Goal: Task Accomplishment & Management: Manage account settings

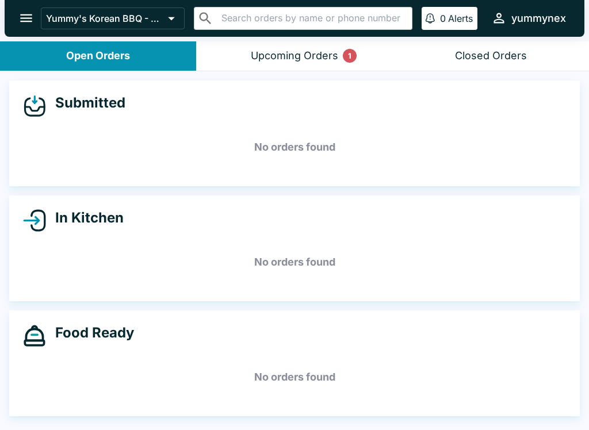
click at [289, 64] on button "Upcoming Orders 1" at bounding box center [294, 55] width 196 height 29
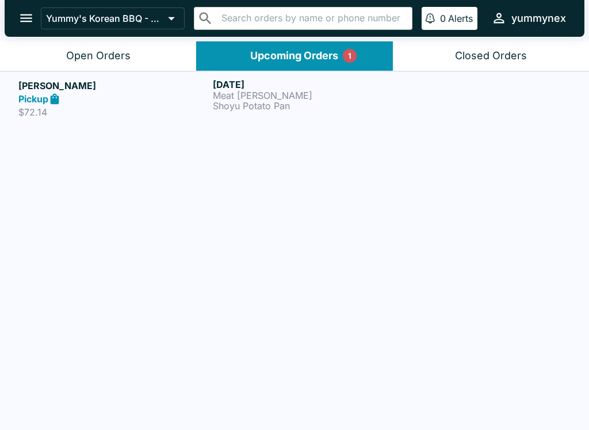
click at [226, 98] on p "Meat [PERSON_NAME]" at bounding box center [308, 95] width 190 height 10
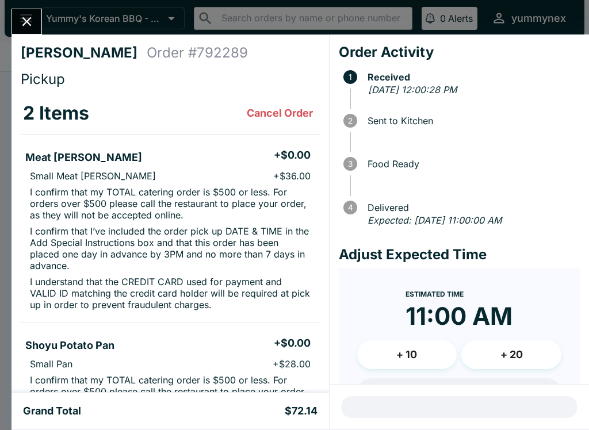
click at [34, 31] on button "Close" at bounding box center [26, 21] width 29 height 25
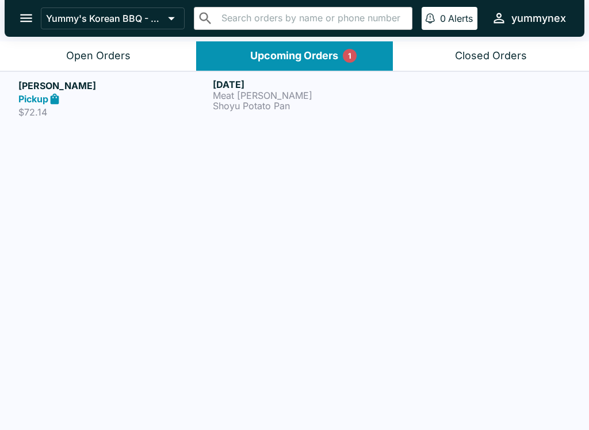
click at [18, 24] on icon "open drawer" at bounding box center [26, 18] width 16 height 16
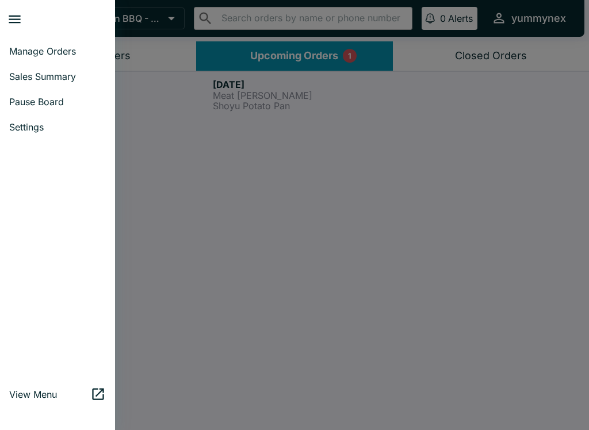
click at [18, 407] on link "View Menu" at bounding box center [57, 394] width 115 height 25
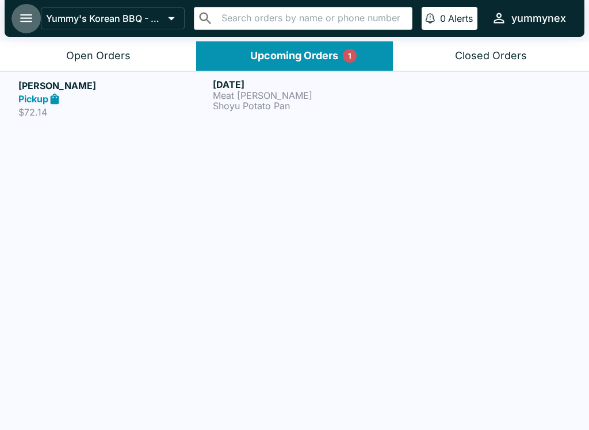
click at [26, 17] on icon "open drawer" at bounding box center [26, 18] width 16 height 16
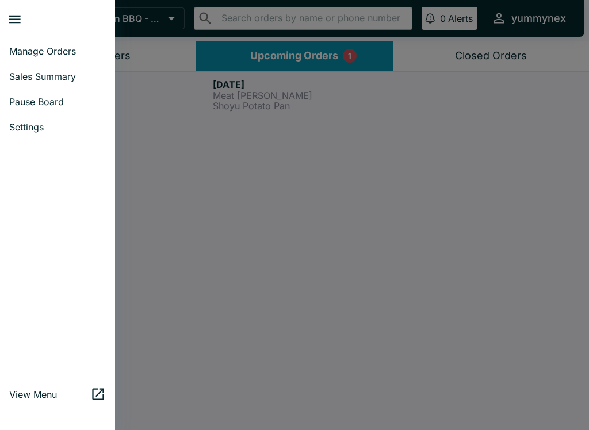
click at [33, 51] on span "Manage Orders" at bounding box center [57, 51] width 97 height 12
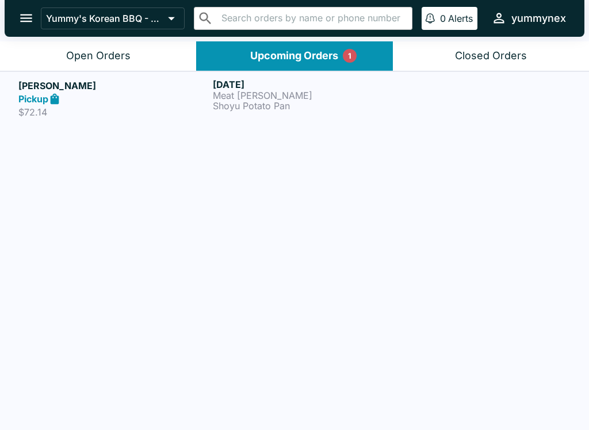
click at [517, 43] on button "Closed Orders" at bounding box center [491, 55] width 196 height 29
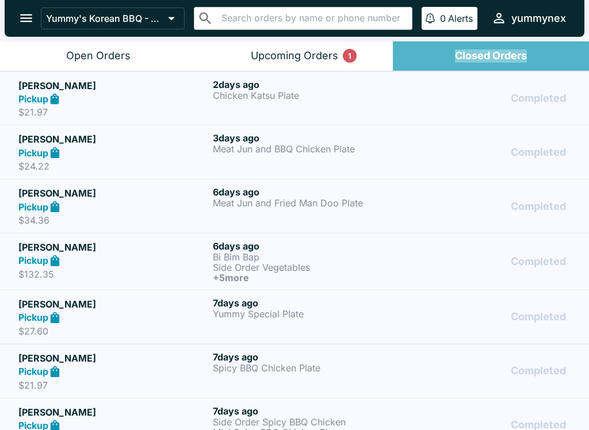
click at [498, 54] on div "Closed Orders" at bounding box center [491, 55] width 72 height 13
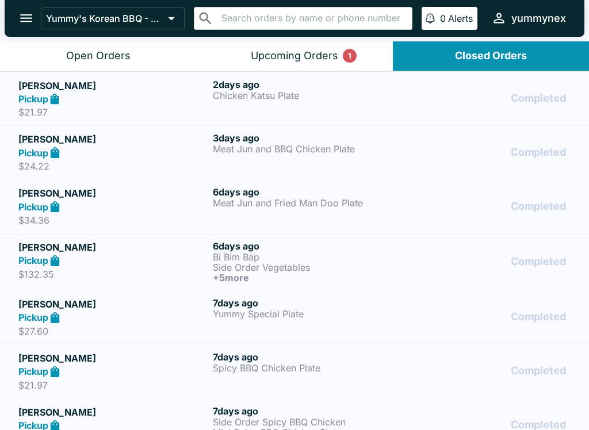
click at [36, 24] on button "open drawer" at bounding box center [26, 17] width 29 height 29
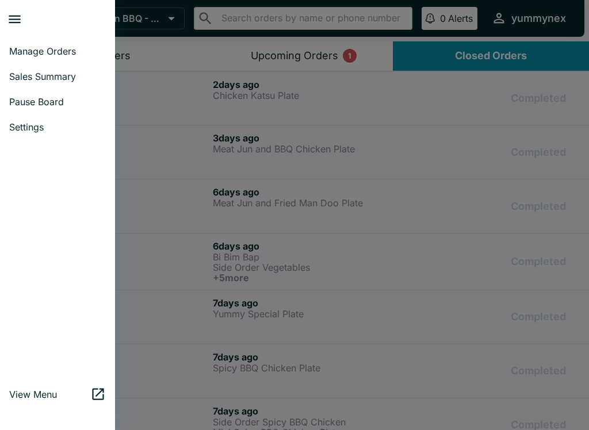
click at [48, 51] on span "Manage Orders" at bounding box center [57, 51] width 97 height 12
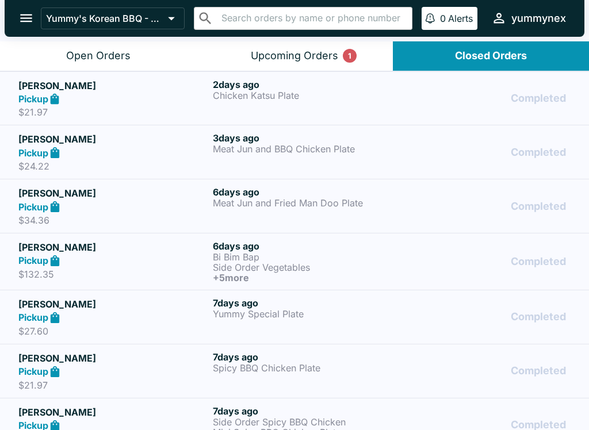
click at [21, 28] on button "open drawer" at bounding box center [26, 17] width 29 height 29
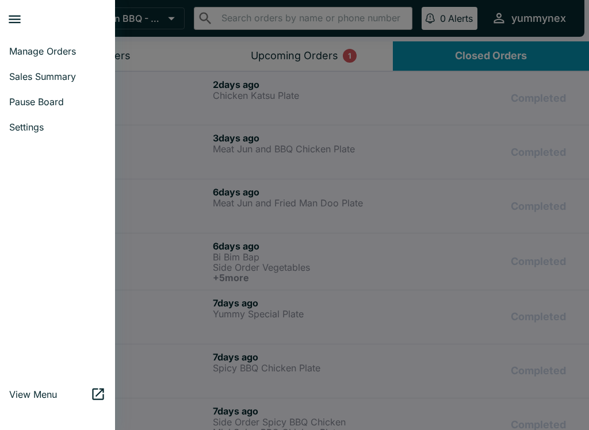
click at [495, 54] on div at bounding box center [294, 215] width 589 height 430
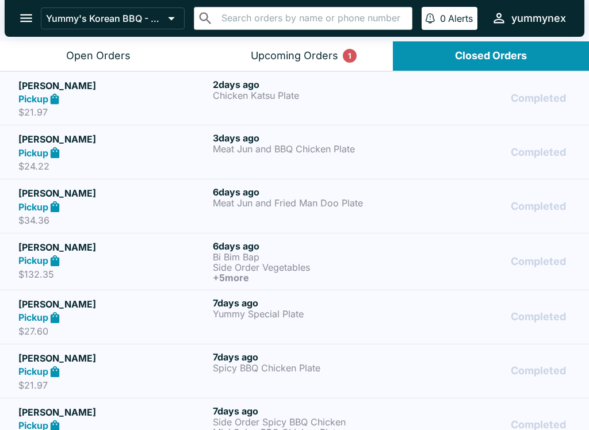
click at [519, 52] on div "Closed Orders" at bounding box center [491, 55] width 72 height 13
click at [266, 48] on button "Upcoming Orders 1" at bounding box center [294, 55] width 196 height 29
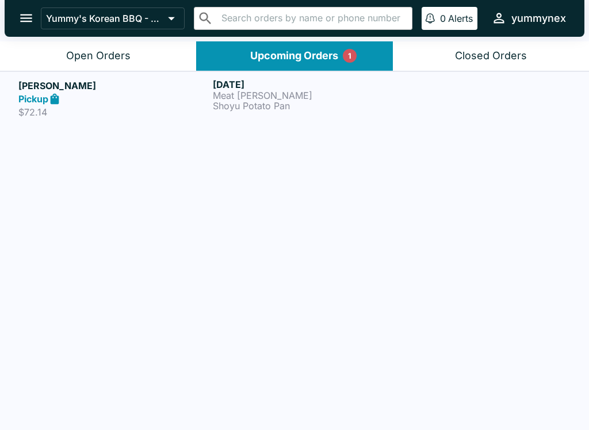
click at [98, 49] on div "Open Orders" at bounding box center [98, 55] width 64 height 13
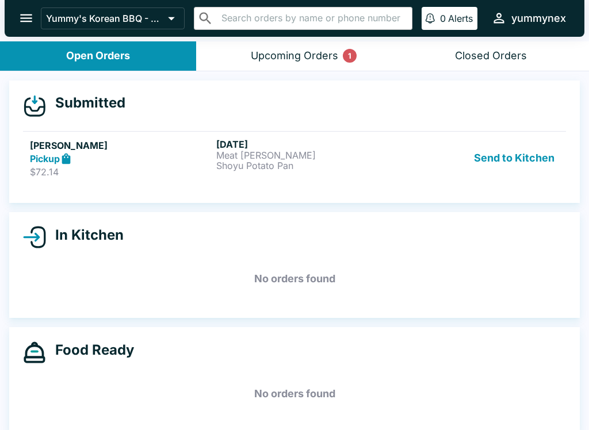
click at [508, 166] on button "Send to Kitchen" at bounding box center [515, 159] width 90 height 40
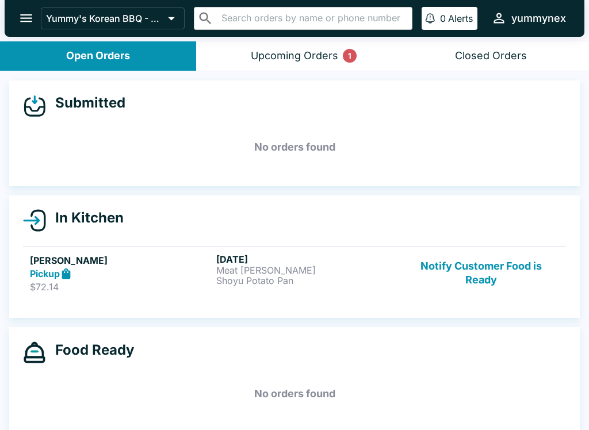
click at [47, 270] on strong "Pickup" at bounding box center [45, 274] width 30 height 12
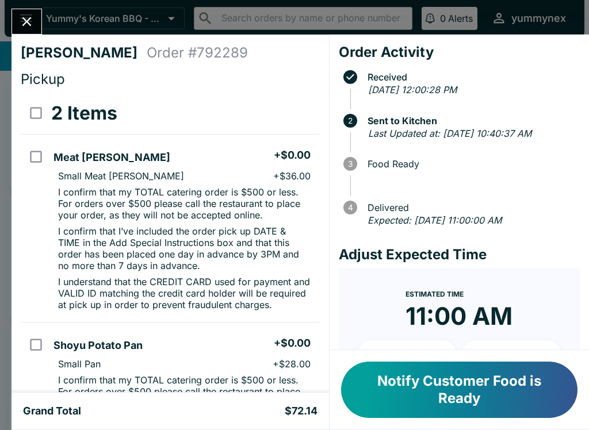
click at [401, 388] on button "Notify Customer Food is Ready" at bounding box center [459, 390] width 237 height 56
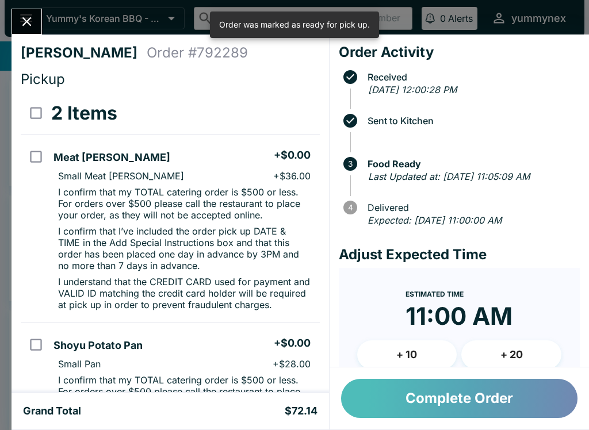
click at [390, 389] on button "Complete Order" at bounding box center [459, 398] width 237 height 39
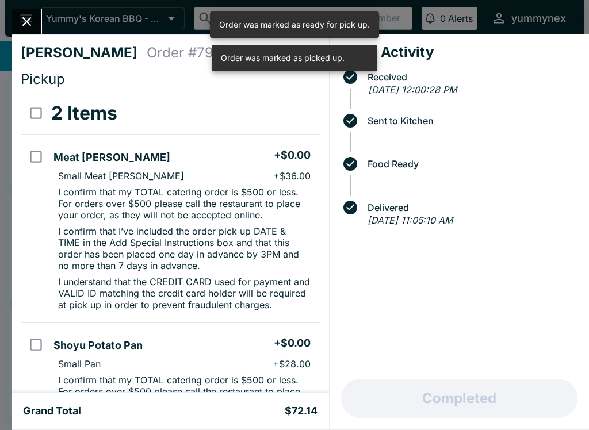
click at [26, 17] on icon "Close" at bounding box center [27, 22] width 16 height 16
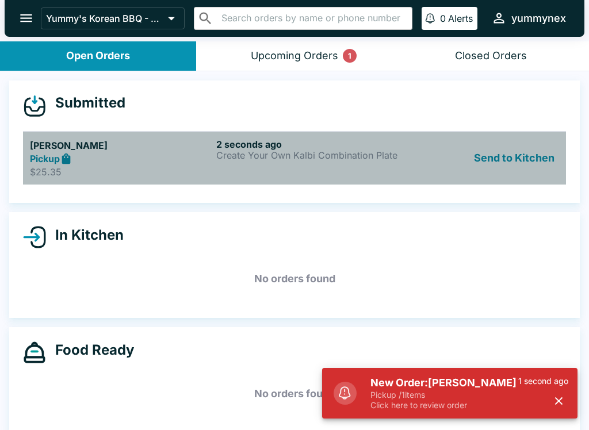
click at [106, 144] on h5 "[PERSON_NAME]" at bounding box center [121, 146] width 182 height 14
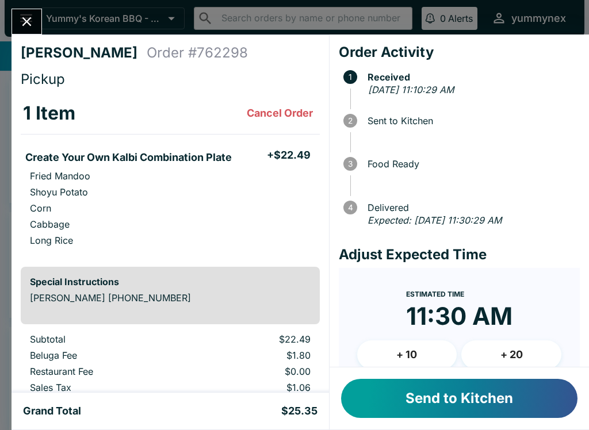
click at [394, 389] on button "Send to Kitchen" at bounding box center [459, 398] width 237 height 39
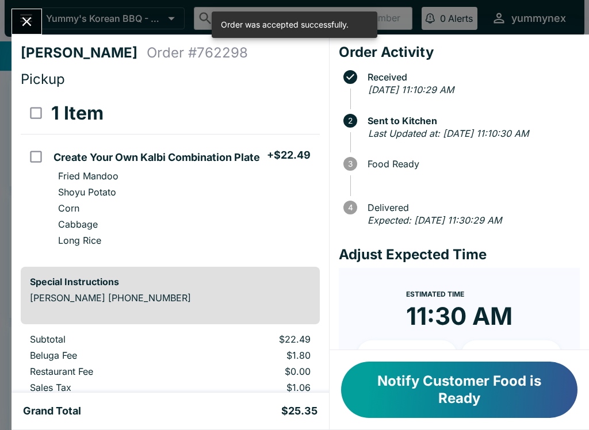
click at [33, 14] on icon "Close" at bounding box center [27, 22] width 16 height 16
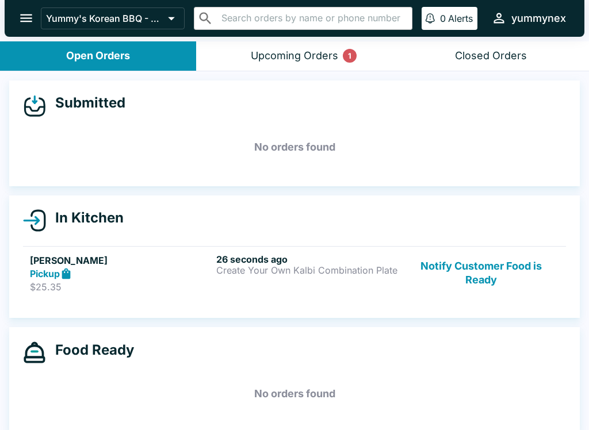
click at [177, 249] on link "[PERSON_NAME] Pickup $25.35 26 seconds ago Create Your Own Kalbi Combination Pl…" at bounding box center [294, 273] width 543 height 54
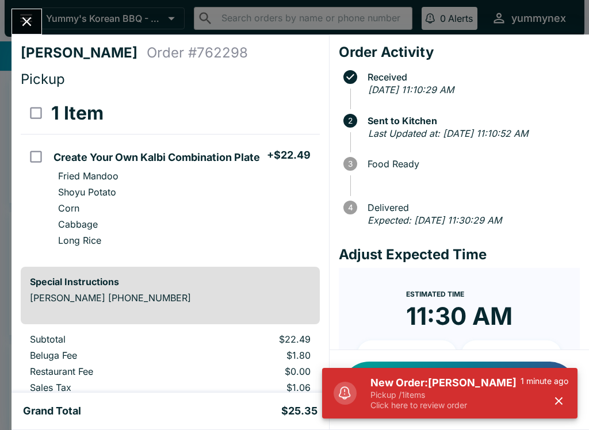
click at [386, 385] on h5 "New Order: [PERSON_NAME]" at bounding box center [446, 383] width 150 height 14
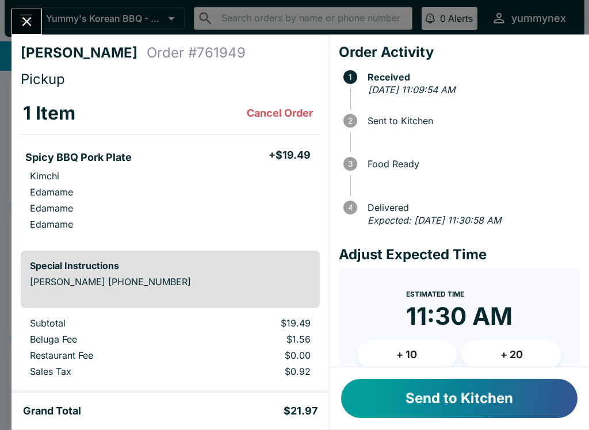
click at [411, 402] on button "Send to Kitchen" at bounding box center [459, 398] width 237 height 39
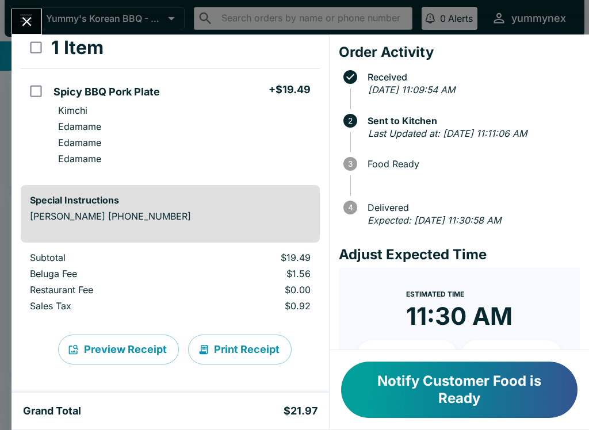
scroll to position [66, 0]
click at [26, 20] on icon "Close" at bounding box center [27, 22] width 16 height 16
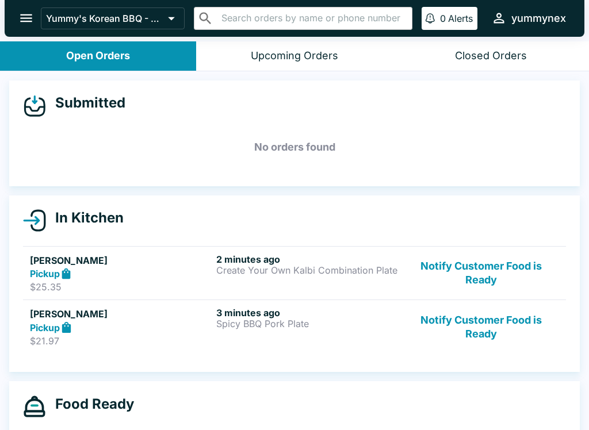
click at [147, 280] on div "[PERSON_NAME] Pickup $25.35" at bounding box center [121, 274] width 182 height 40
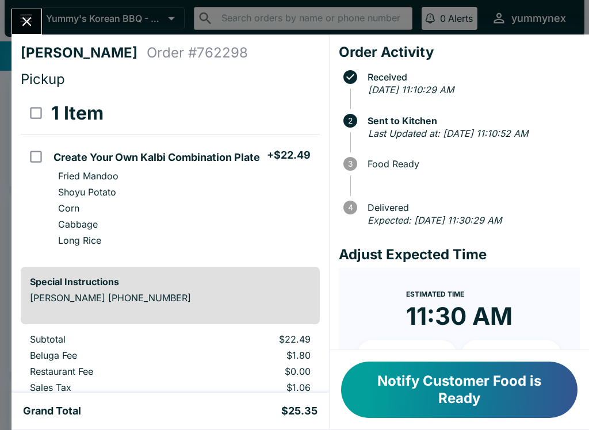
click at [20, 20] on icon "Close" at bounding box center [27, 22] width 16 height 16
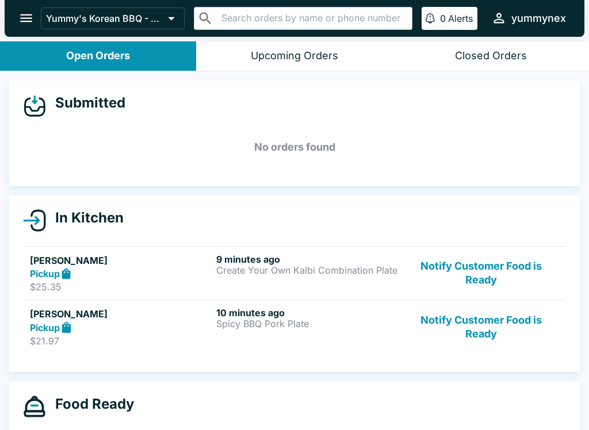
click at [170, 341] on p "$21.97" at bounding box center [121, 342] width 182 height 12
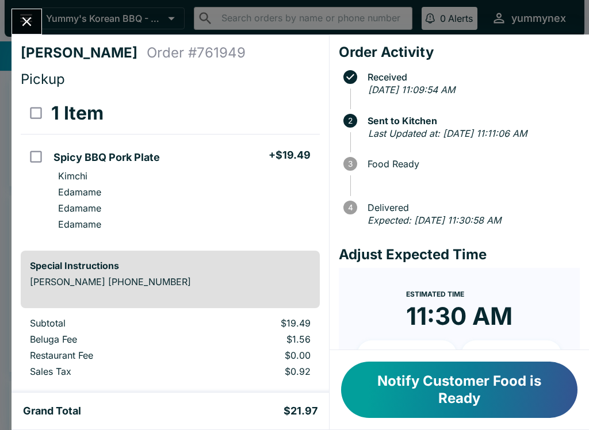
click at [475, 398] on button "Notify Customer Food is Ready" at bounding box center [459, 390] width 237 height 56
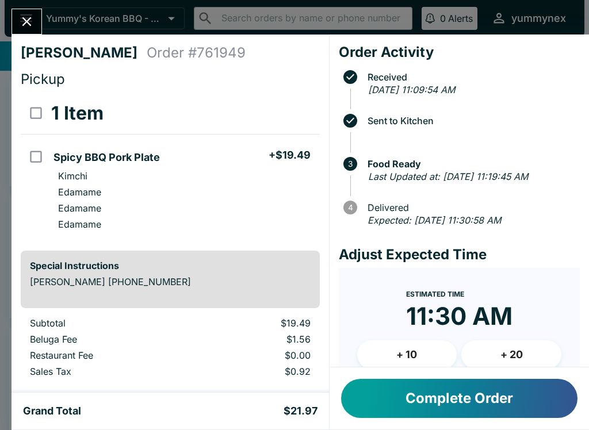
click at [24, 24] on icon "Close" at bounding box center [26, 21] width 9 height 9
